Goal: Navigation & Orientation: Find specific page/section

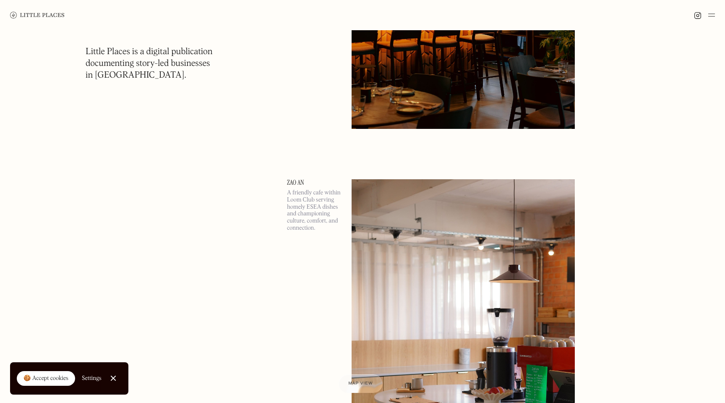
scroll to position [275, 0]
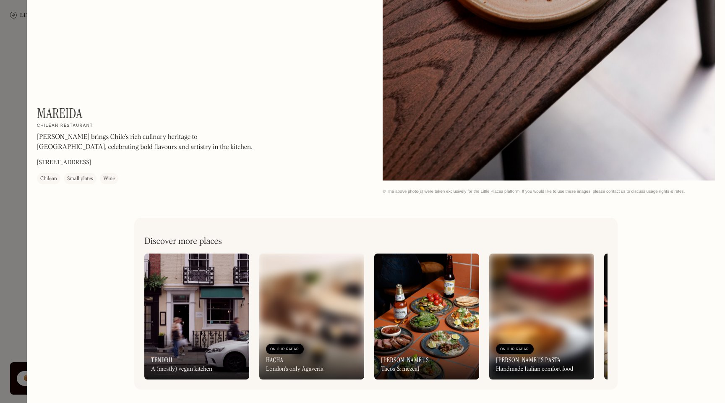
scroll to position [1512, 0]
drag, startPoint x: 86, startPoint y: 111, endPoint x: 37, endPoint y: 111, distance: 49.1
click at [37, 111] on div "Mareida On Our Radar Chilean restaurant Mareida brings Chile’s rich culinary he…" at bounding box center [150, 144] width 227 height 79
copy h1 "Mareida"
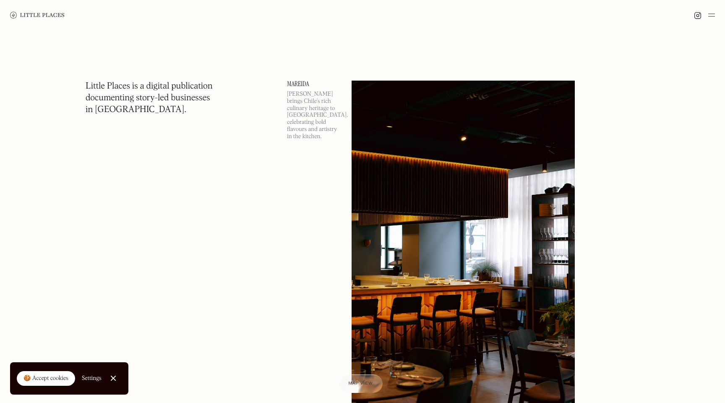
click at [712, 12] on img at bounding box center [712, 15] width 7 height 10
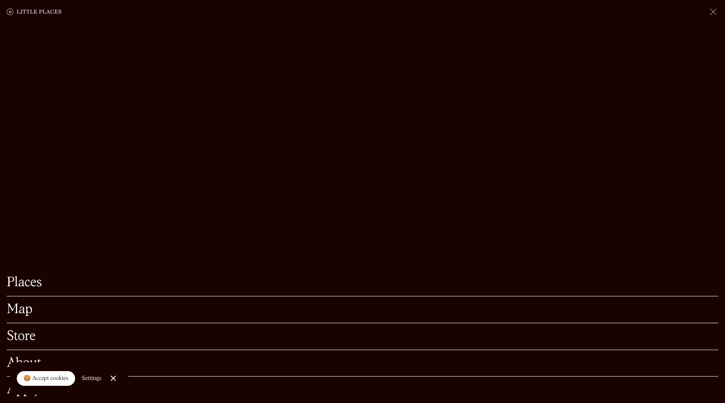
scroll to position [76, 0]
click at [116, 380] on link "Close Cookie Popup" at bounding box center [113, 378] width 17 height 17
click at [19, 316] on link "Map" at bounding box center [363, 309] width 712 height 13
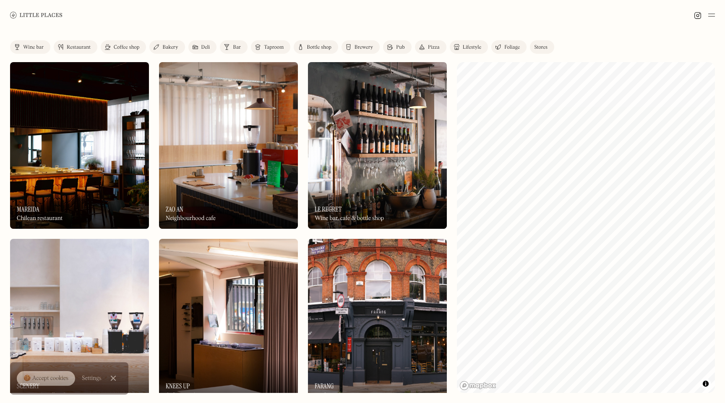
drag, startPoint x: 80, startPoint y: 49, endPoint x: 92, endPoint y: 66, distance: 21.7
click at [79, 49] on div "Restaurant" at bounding box center [79, 47] width 24 height 5
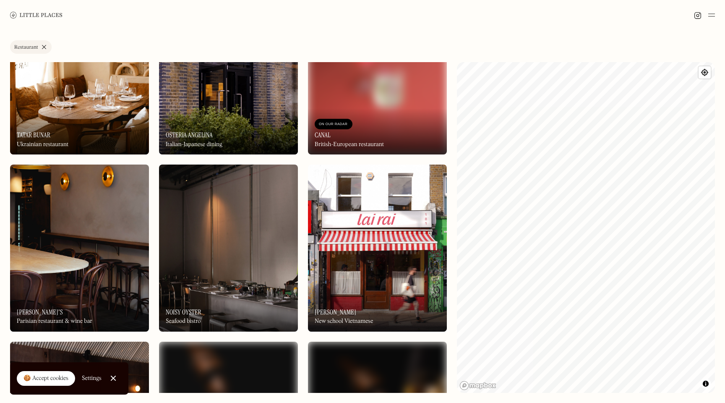
scroll to position [250, 0]
